Goal: Download file/media

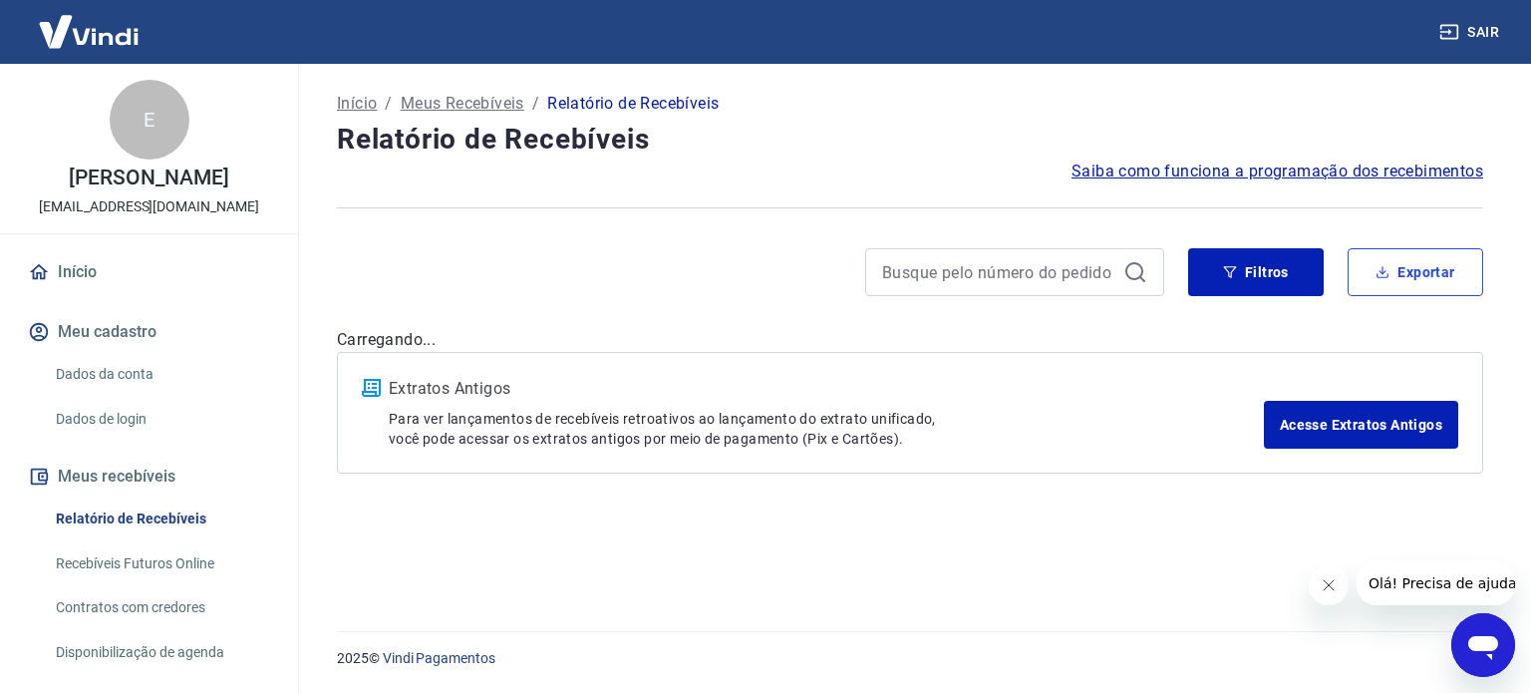
click at [1392, 266] on button "Exportar" at bounding box center [1415, 272] width 136 height 48
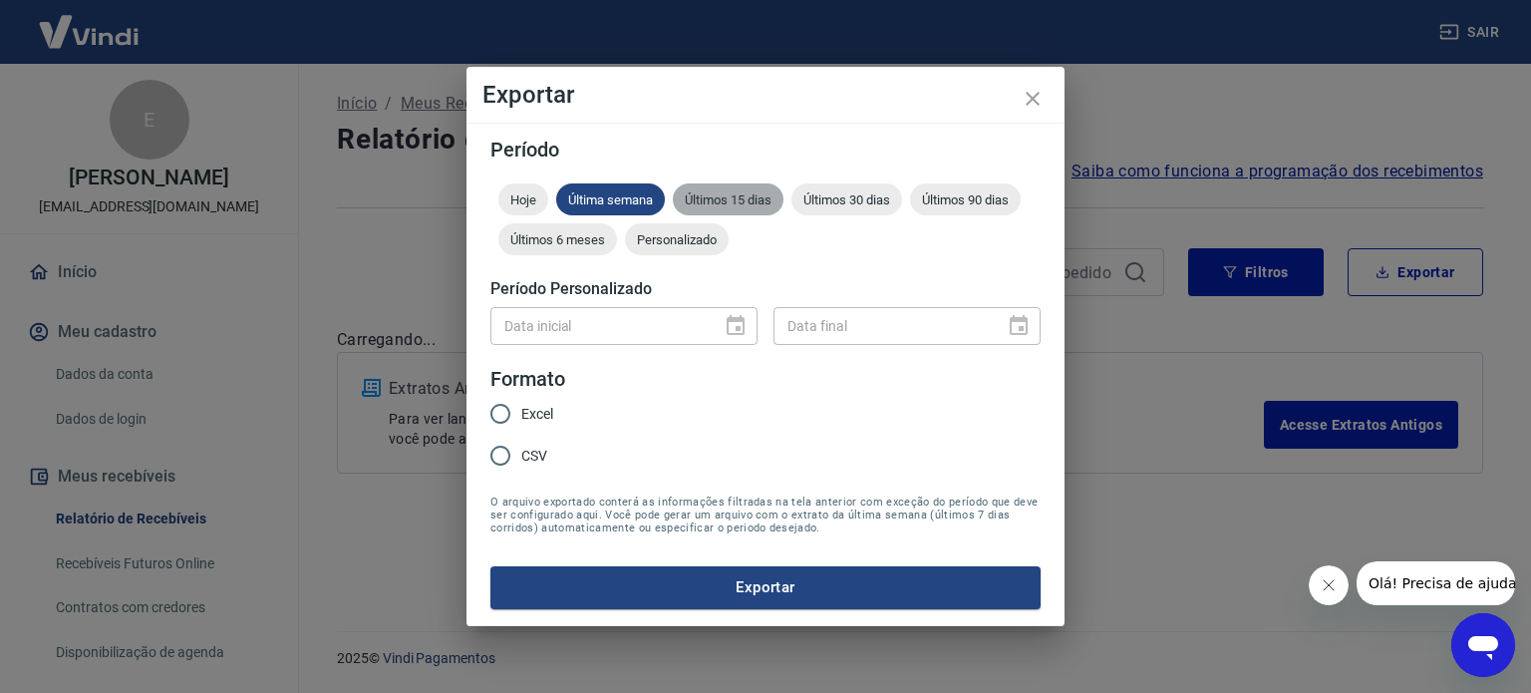
click at [718, 196] on span "Últimos 15 dias" at bounding box center [728, 199] width 111 height 15
click at [501, 422] on input "Excel" at bounding box center [500, 414] width 42 height 42
radio input "true"
click at [605, 565] on form "Período Hoje Última semana Últimos 15 dias Últimos 30 dias Últimos 90 dias Últi…" at bounding box center [765, 374] width 550 height 468
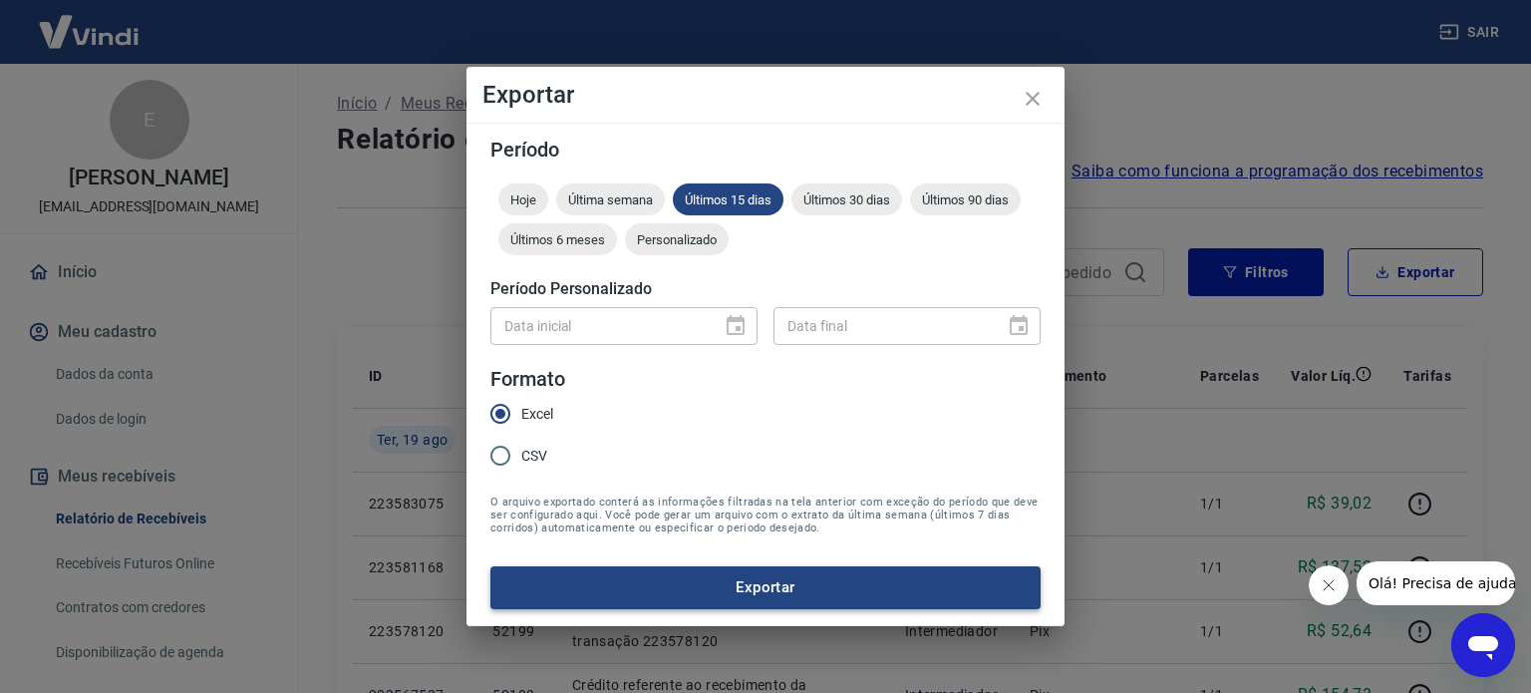
click at [618, 585] on button "Exportar" at bounding box center [765, 587] width 550 height 42
